Goal: Find specific page/section: Find specific page/section

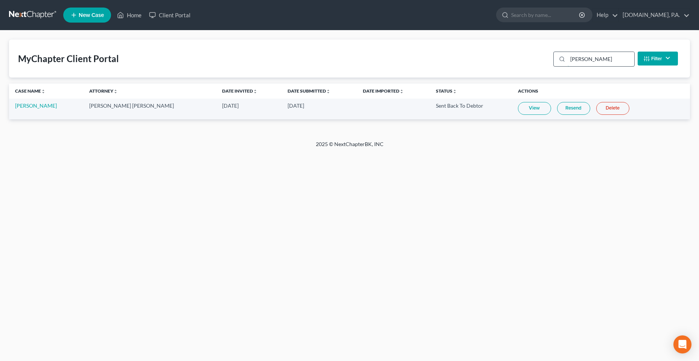
click at [587, 60] on input "[PERSON_NAME]" at bounding box center [600, 59] width 67 height 14
drag, startPoint x: 568, startPoint y: 60, endPoint x: 543, endPoint y: 64, distance: 25.4
click at [543, 64] on div "MyChapter Client Portal [PERSON_NAME] Filter Status Filter... Invited In Progre…" at bounding box center [349, 59] width 681 height 38
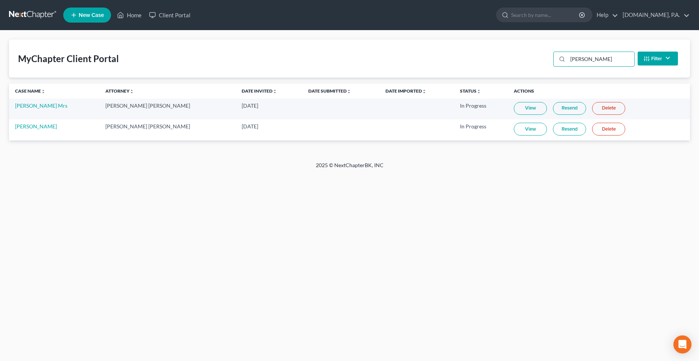
drag, startPoint x: 610, startPoint y: 59, endPoint x: 527, endPoint y: 59, distance: 82.8
click at [528, 60] on div "MyChapter Client Portal [PERSON_NAME] Filter Status Filter... Invited In Progre…" at bounding box center [349, 59] width 681 height 38
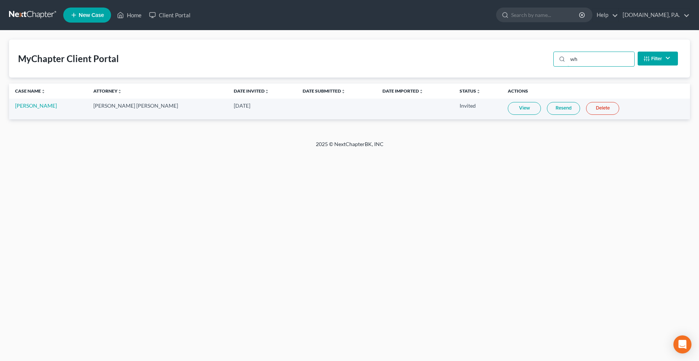
type input "w"
drag, startPoint x: 599, startPoint y: 61, endPoint x: 545, endPoint y: 61, distance: 53.4
click at [546, 60] on div "MyChapter Client Portal roman Filter Status Filter... Invited In Progress Ready…" at bounding box center [349, 59] width 681 height 38
click at [581, 59] on input "[PERSON_NAME]" at bounding box center [600, 59] width 67 height 14
click at [581, 58] on input "[PERSON_NAME]" at bounding box center [600, 59] width 67 height 14
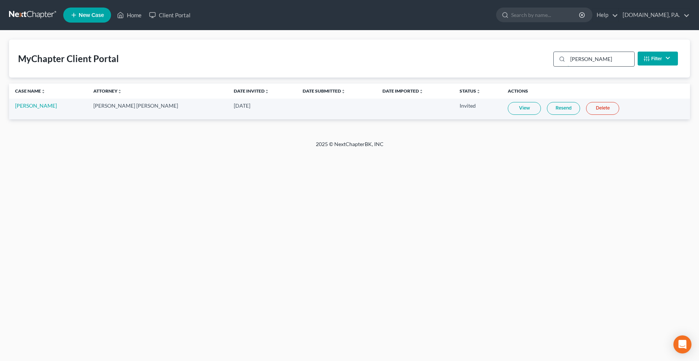
click at [581, 58] on input "[PERSON_NAME]" at bounding box center [600, 59] width 67 height 14
click at [562, 63] on div at bounding box center [561, 59] width 14 height 14
click at [570, 59] on input "salg" at bounding box center [600, 59] width 67 height 14
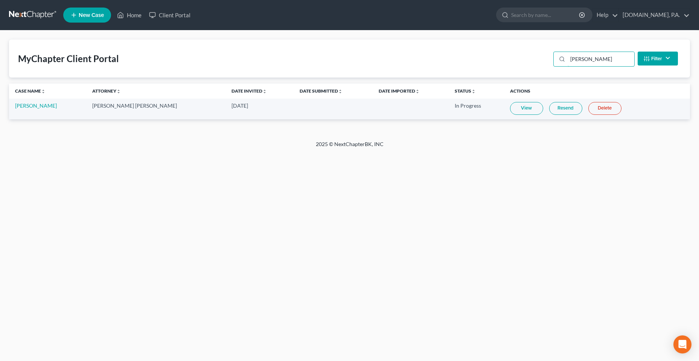
type input "[PERSON_NAME]"
